Goal: Information Seeking & Learning: Learn about a topic

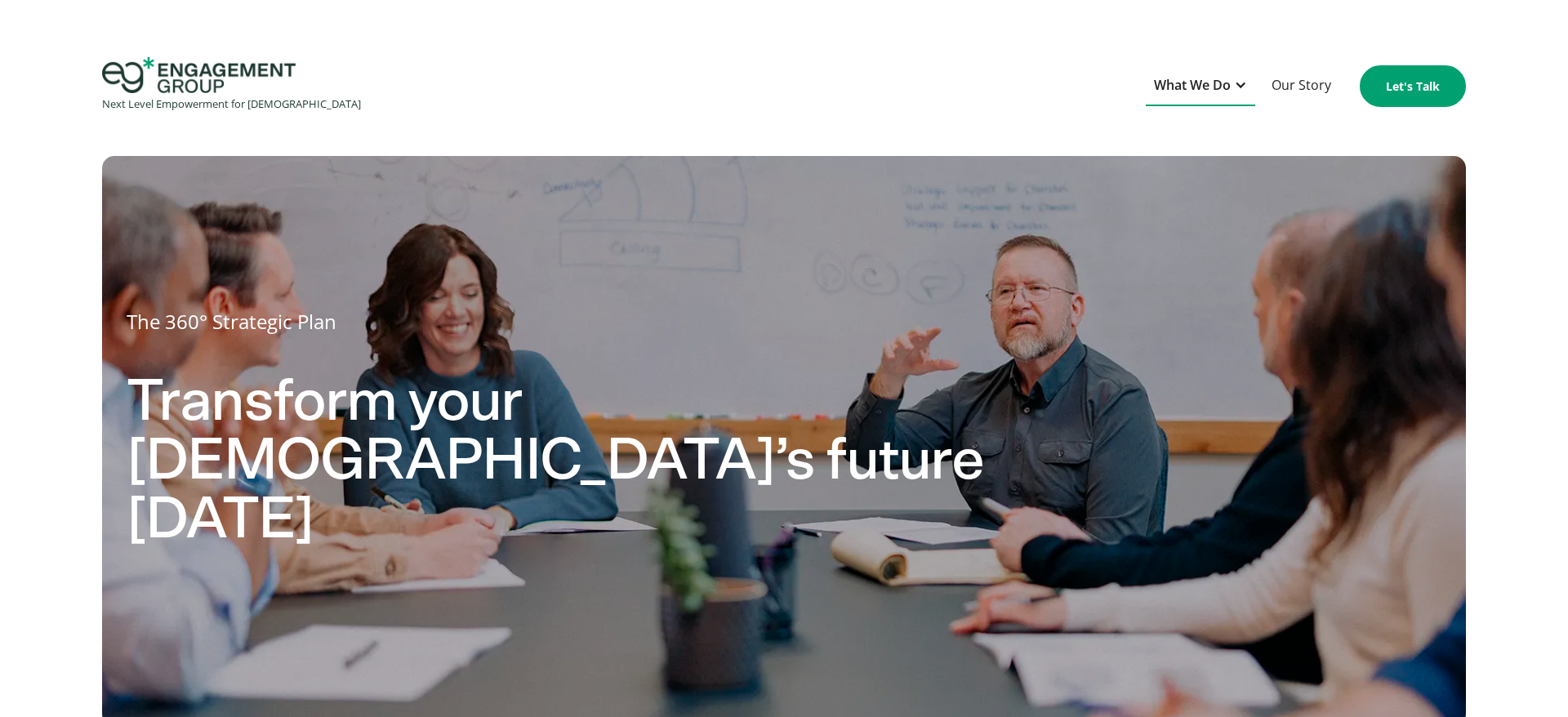
click at [1243, 84] on div at bounding box center [1241, 85] width 13 height 13
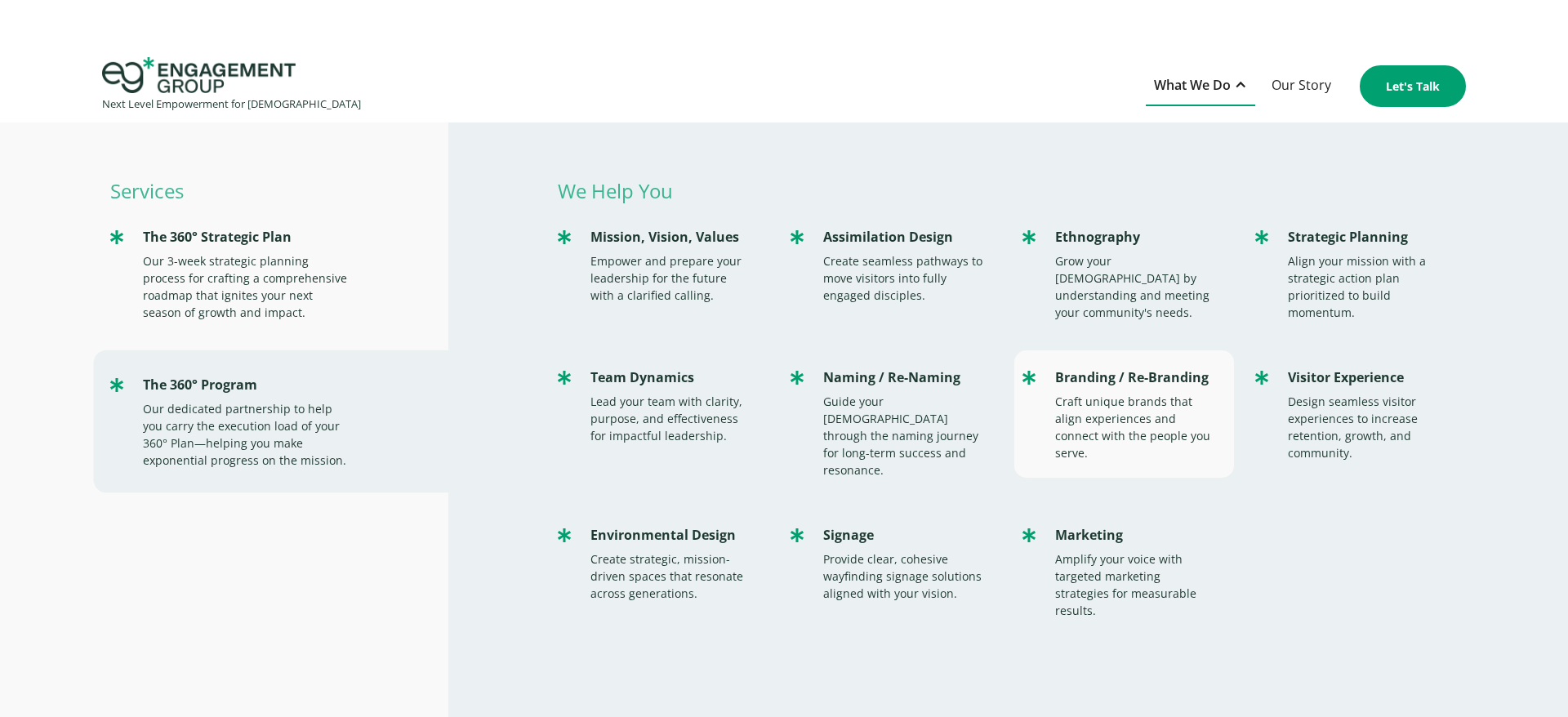
click at [1086, 390] on div "Branding / Re-Branding Craft unique brands that align experiences and connect w…" at bounding box center [1124, 414] width 219 height 128
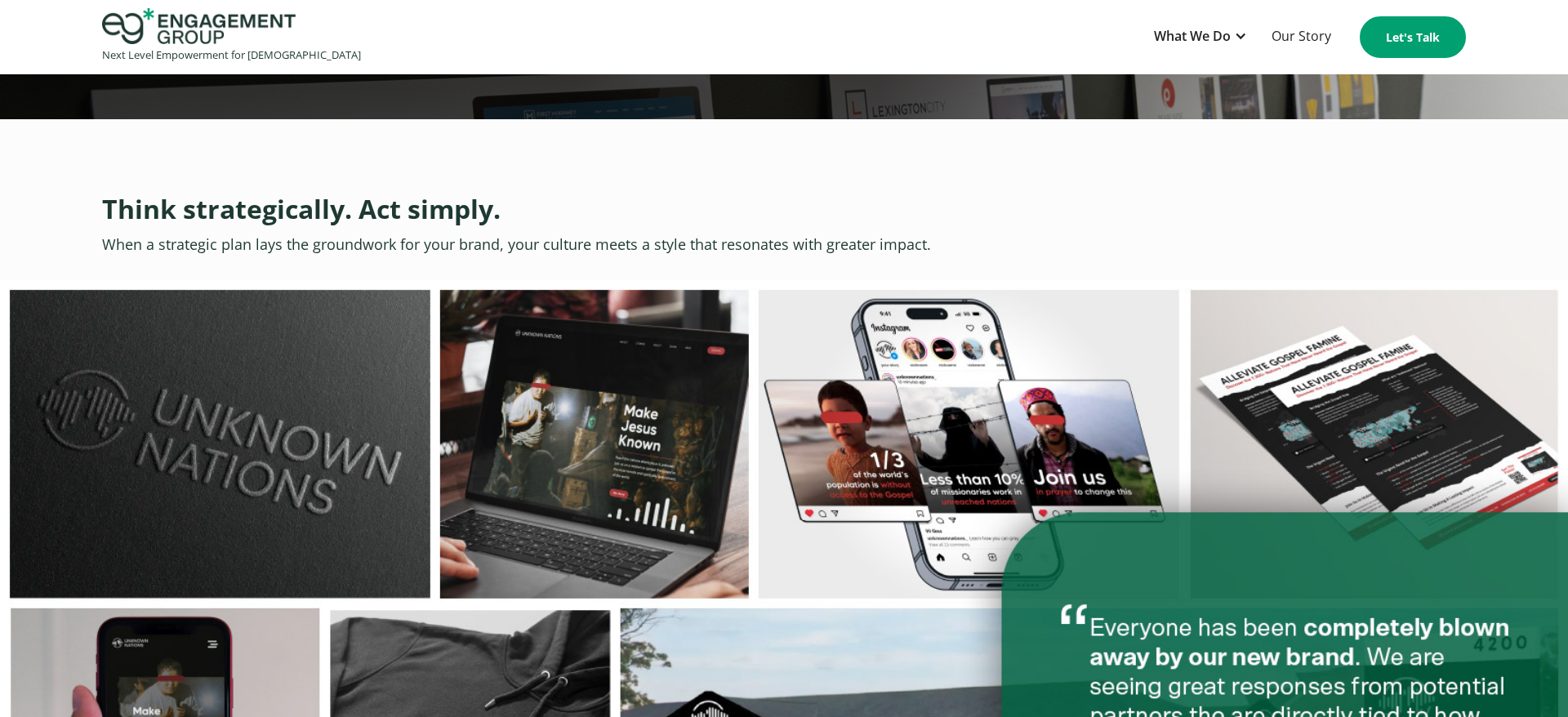
scroll to position [4453, 0]
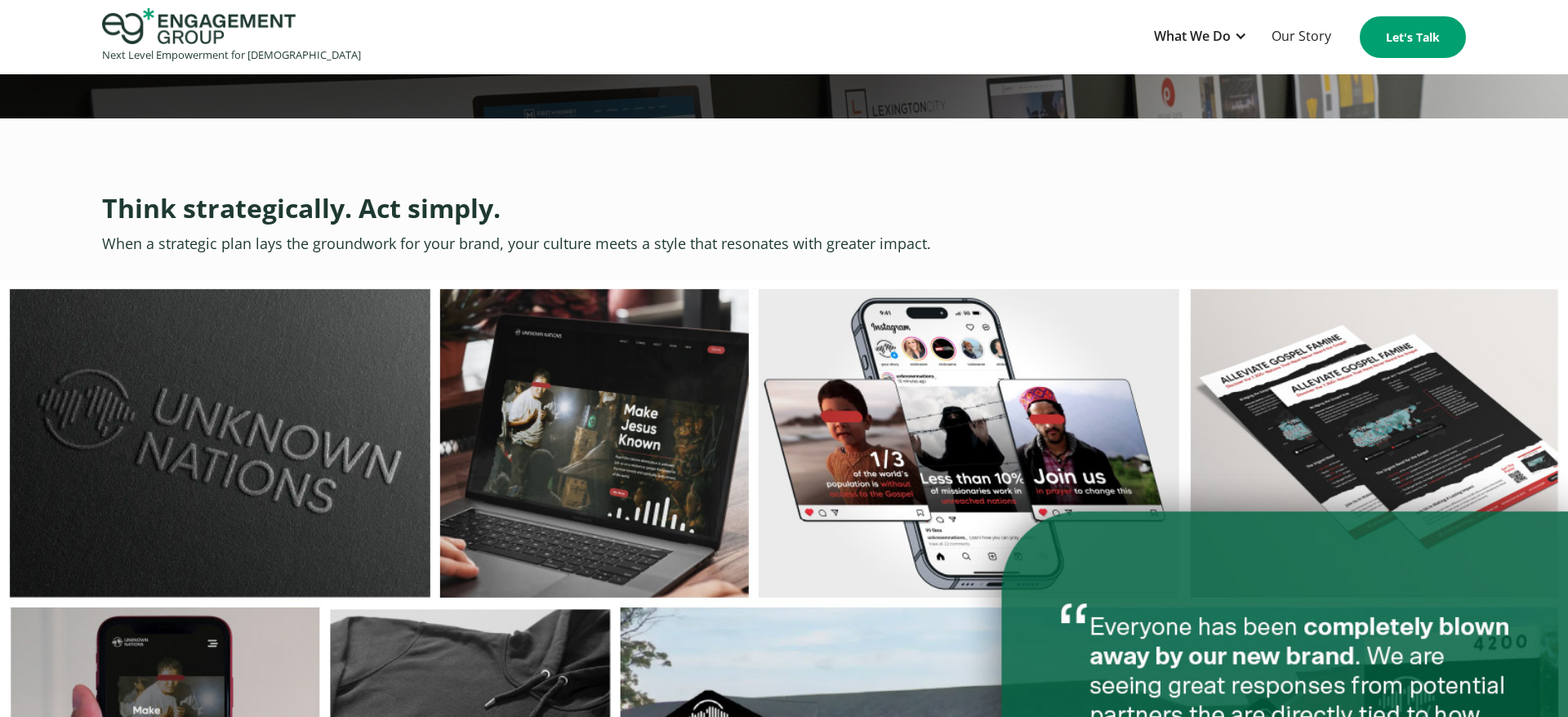
click at [860, 279] on img at bounding box center [784, 731] width 1568 height 904
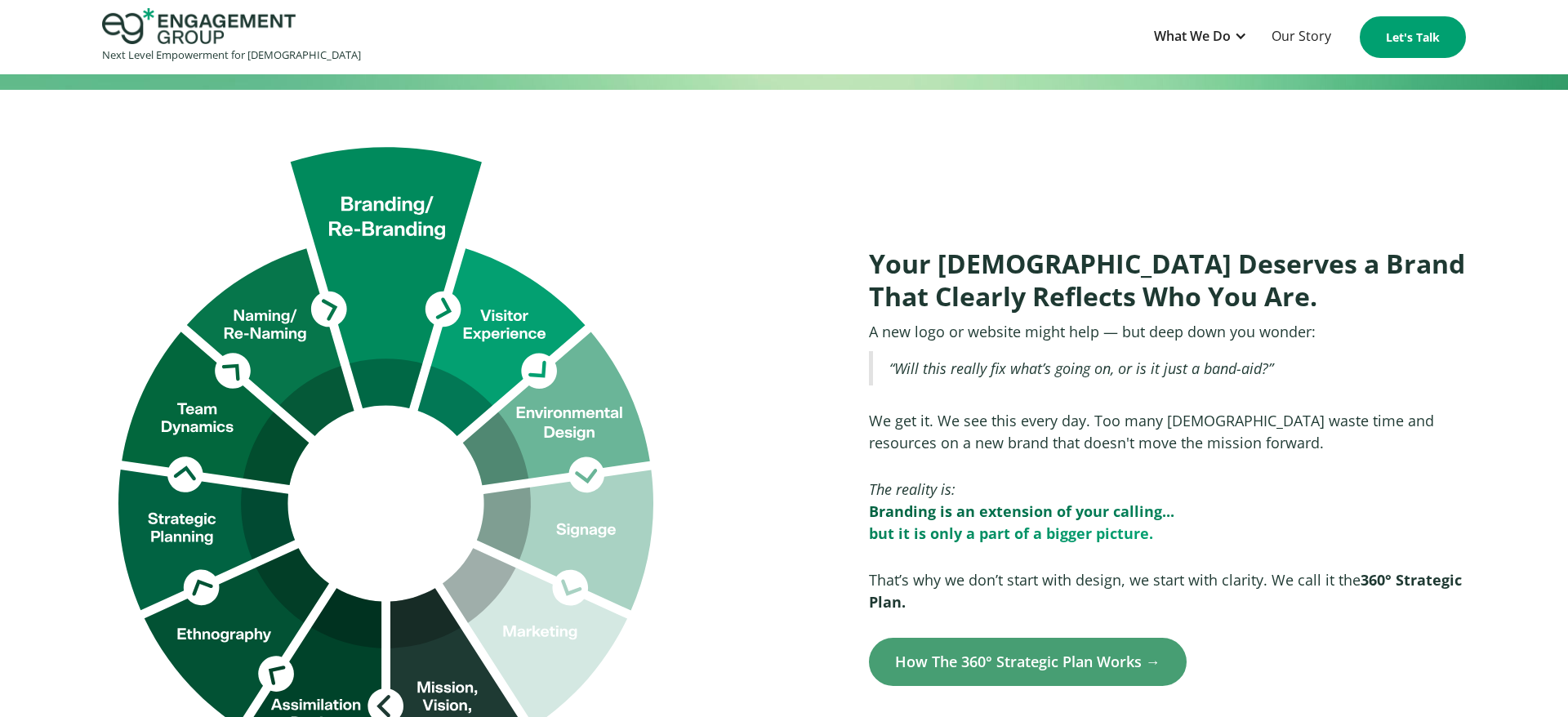
scroll to position [758, 0]
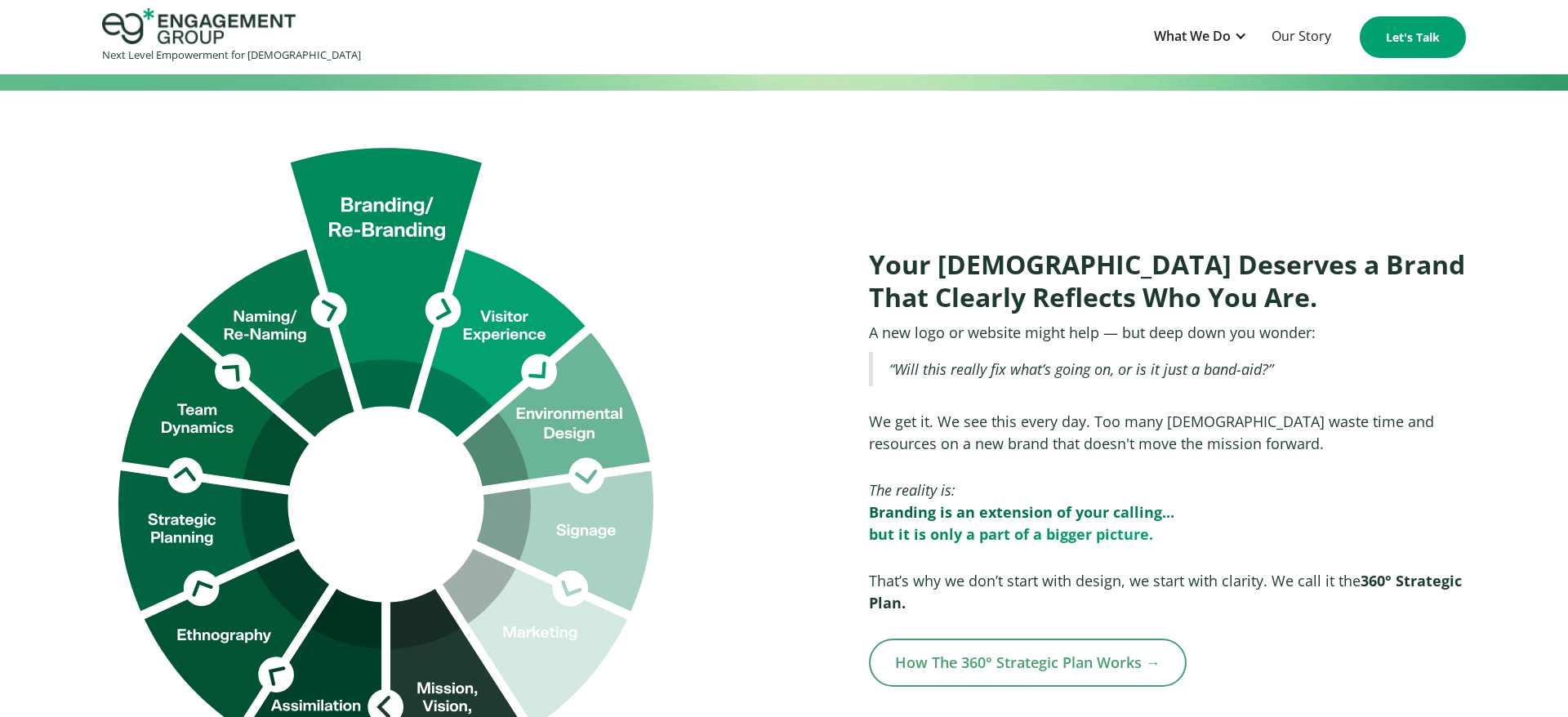
click at [1057, 639] on link "How The 360° Strategic Plan Works →" at bounding box center [1027, 663] width 317 height 48
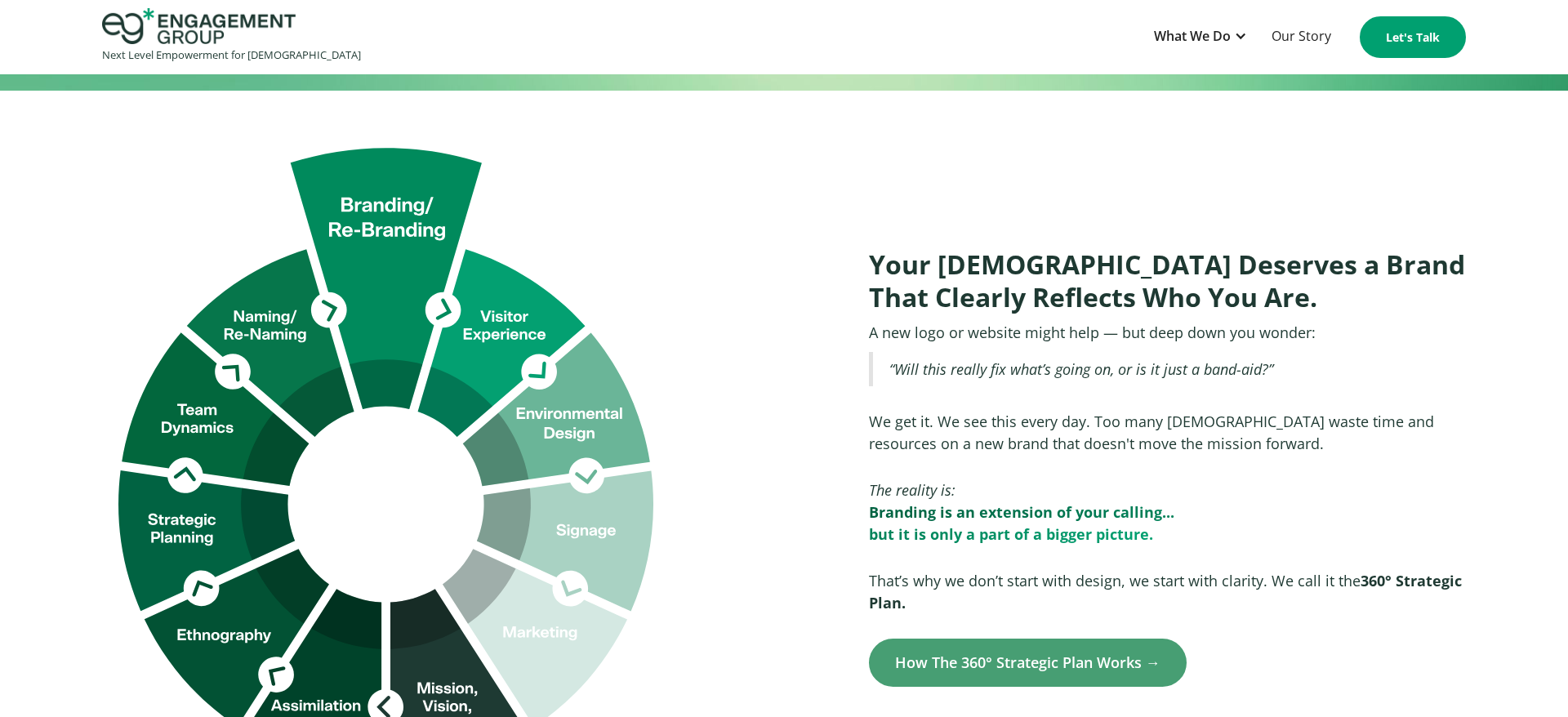
scroll to position [758, 0]
click at [1215, 38] on div "What We Do" at bounding box center [1192, 36] width 77 height 22
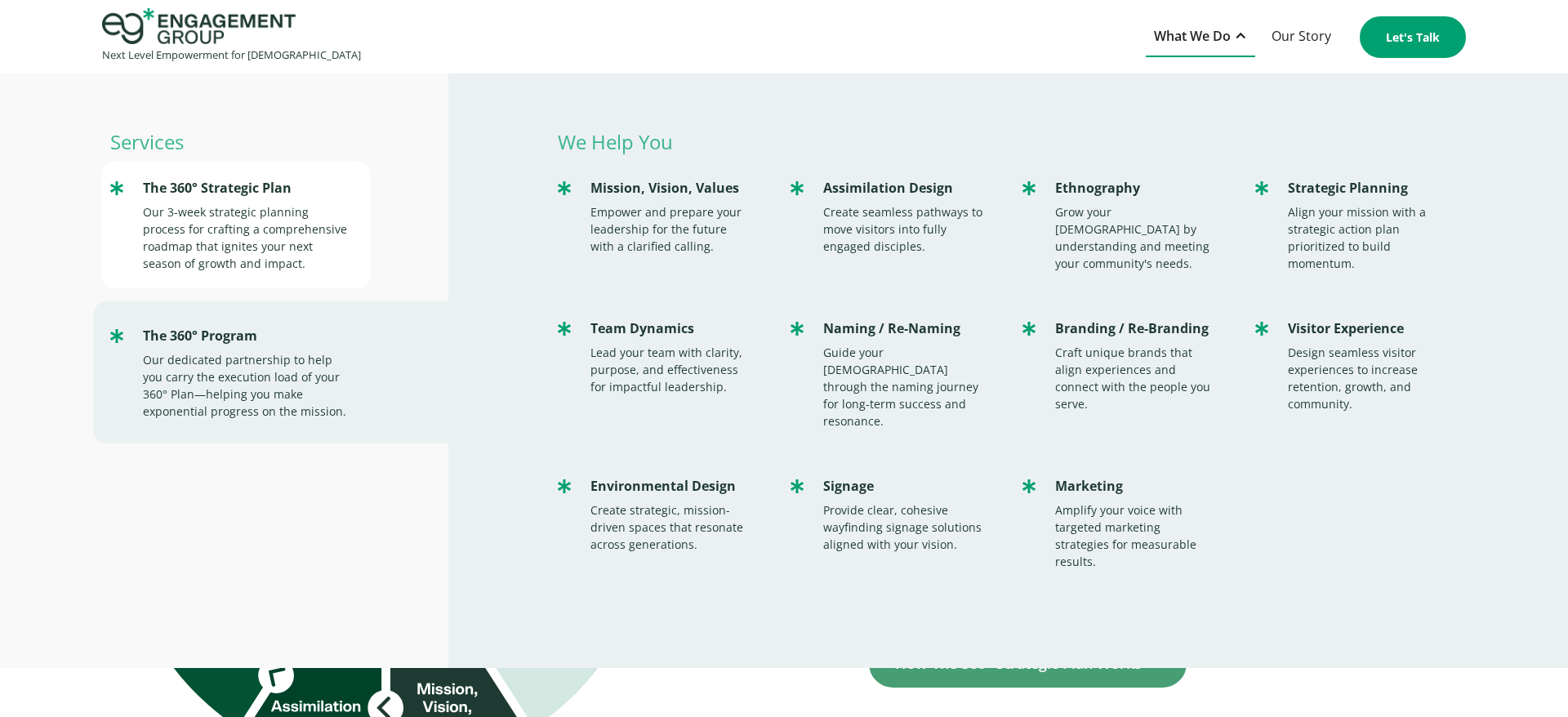
click at [288, 226] on div "Our 3-week strategic planning process for crafting a comprehensive roadmap that…" at bounding box center [248, 237] width 211 height 69
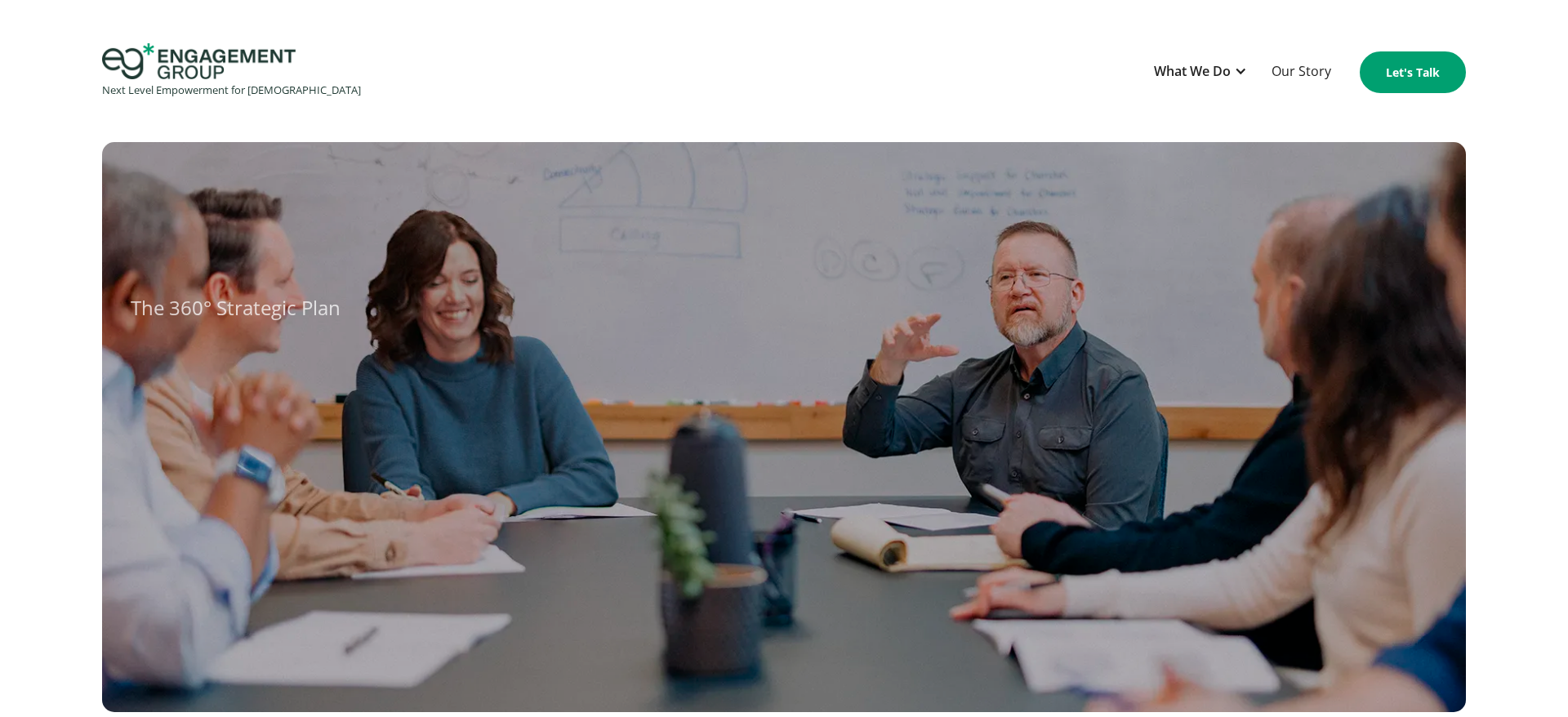
scroll to position [17, 0]
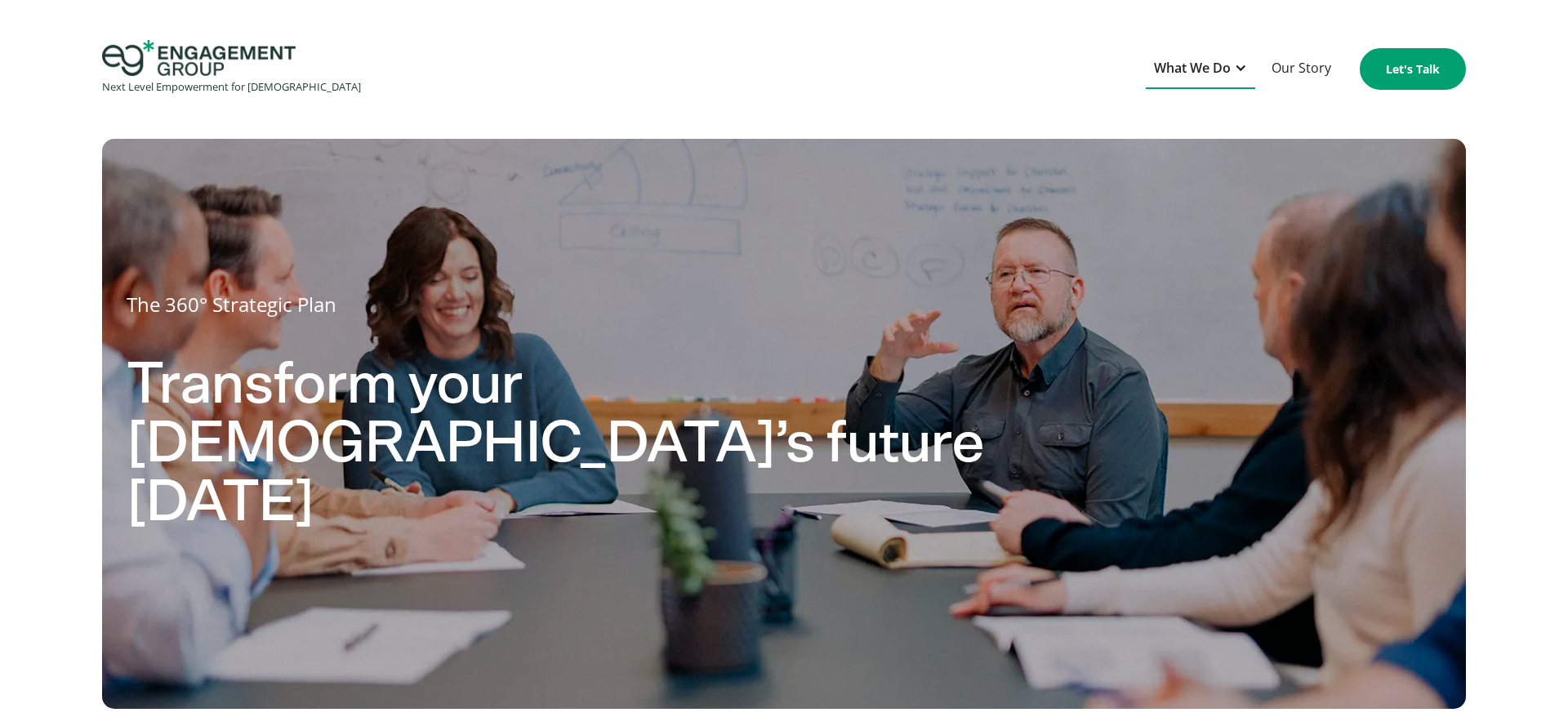
click at [1224, 70] on div "What We Do" at bounding box center [1192, 68] width 77 height 22
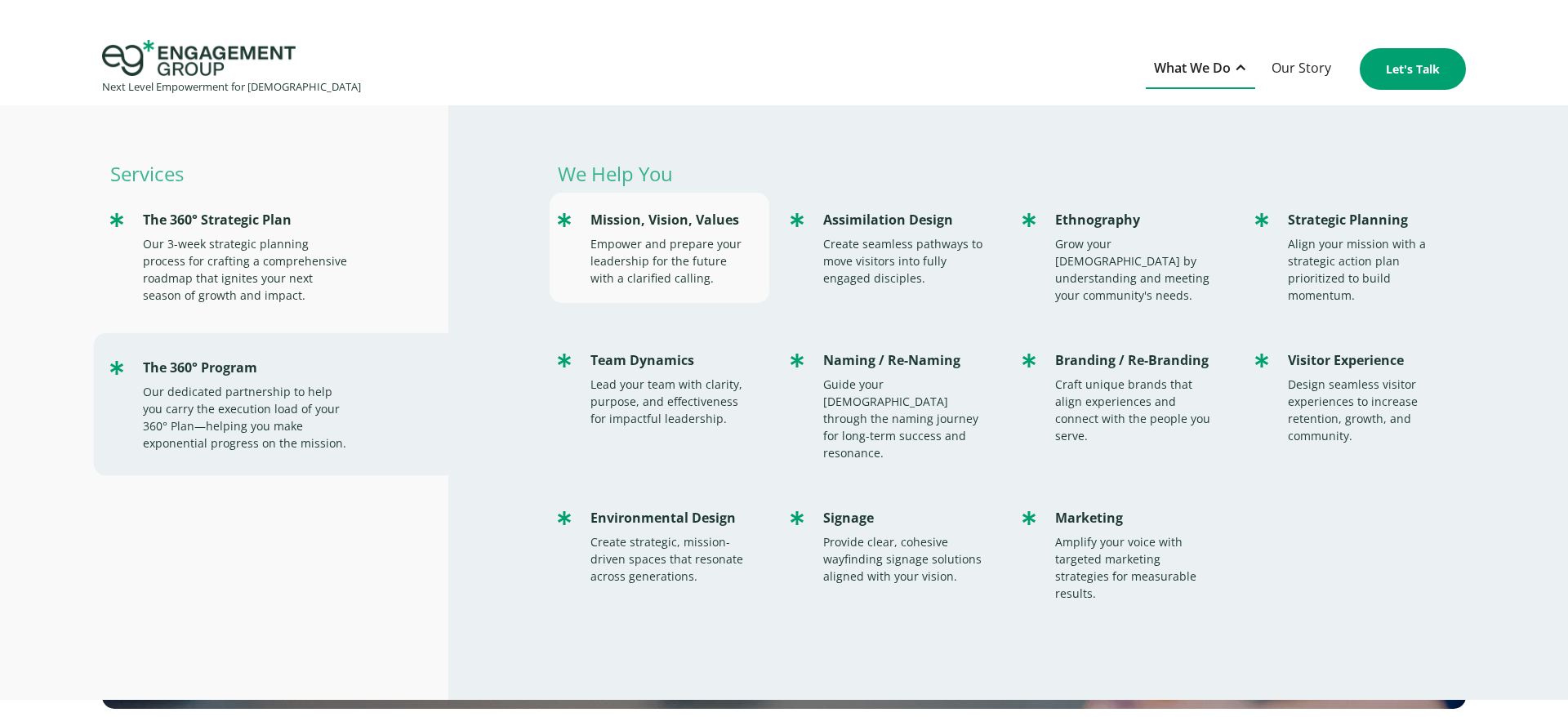
click at [627, 249] on div "Empower and prepare your leadership for the future with a clarified calling." at bounding box center [670, 261] width 162 height 51
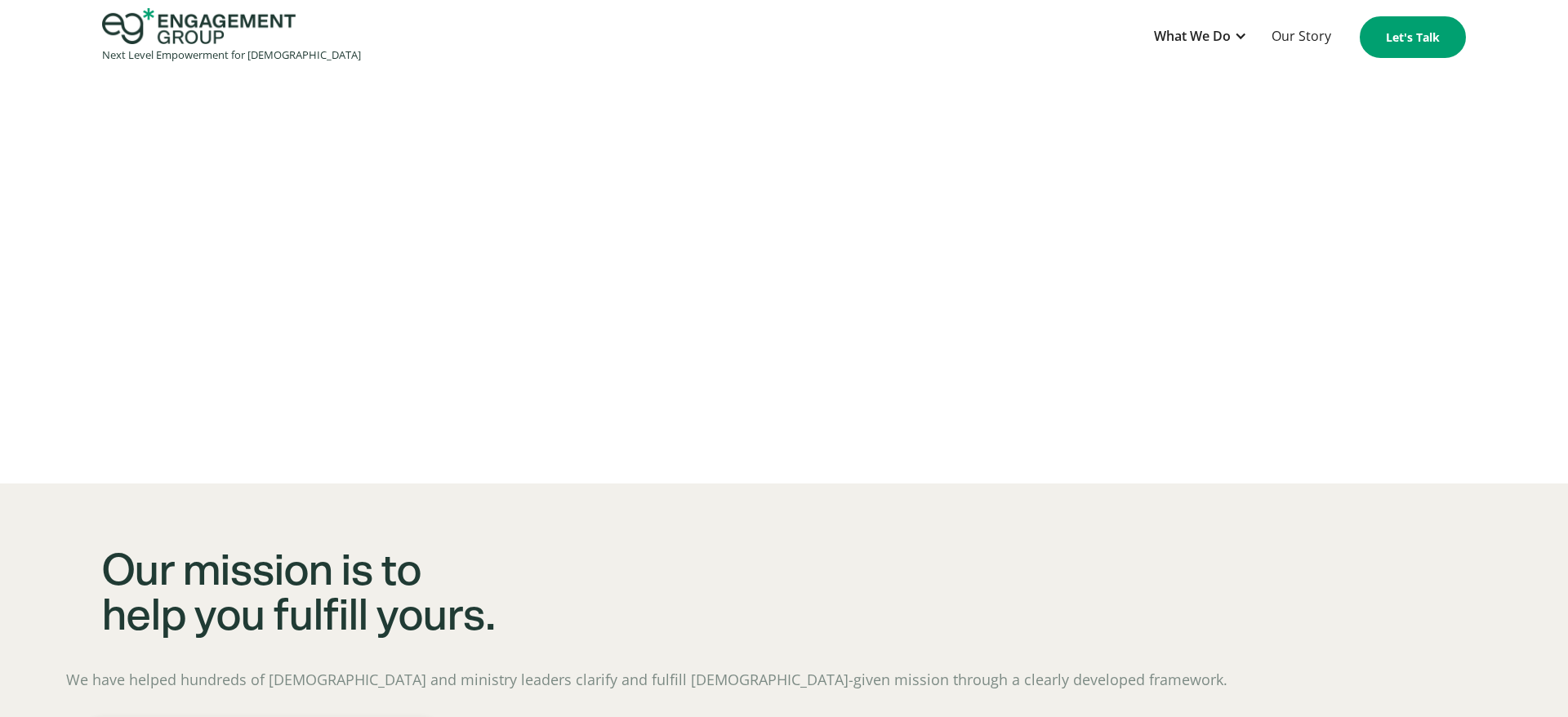
scroll to position [705, 0]
